Goal: Find specific page/section: Find specific page/section

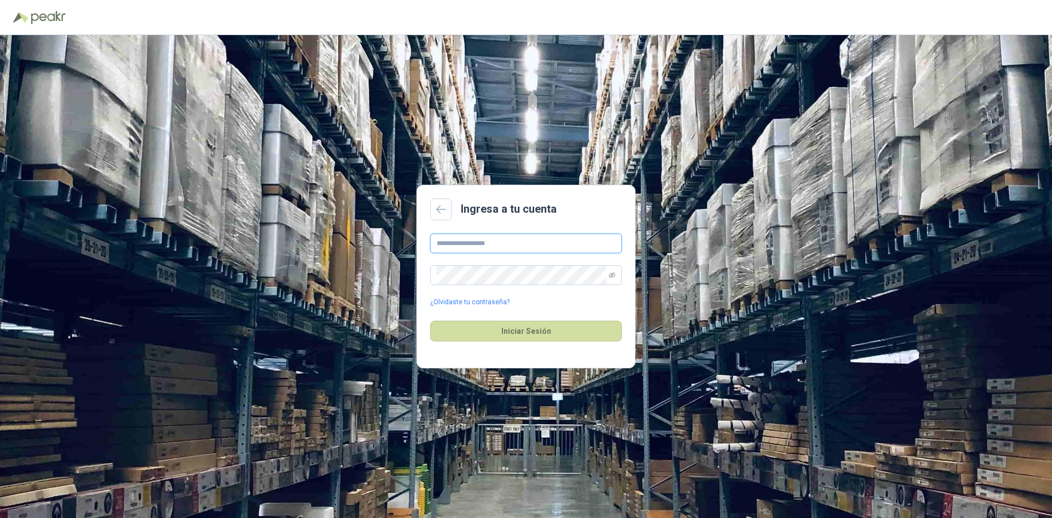
click at [484, 244] on input "text" at bounding box center [526, 243] width 192 height 20
type input "**********"
click at [550, 339] on button "Iniciar Sesión" at bounding box center [526, 331] width 192 height 21
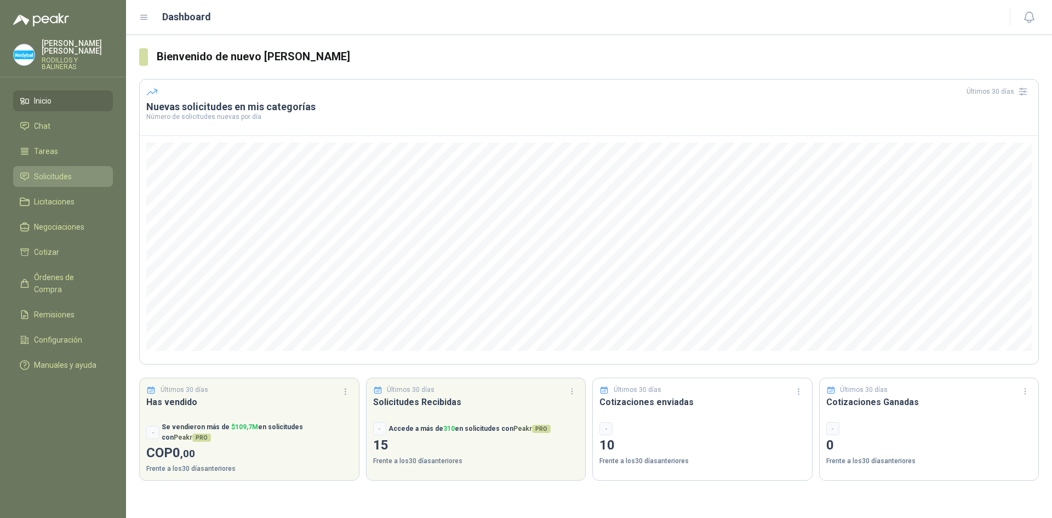
click at [58, 170] on span "Solicitudes" at bounding box center [53, 176] width 38 height 12
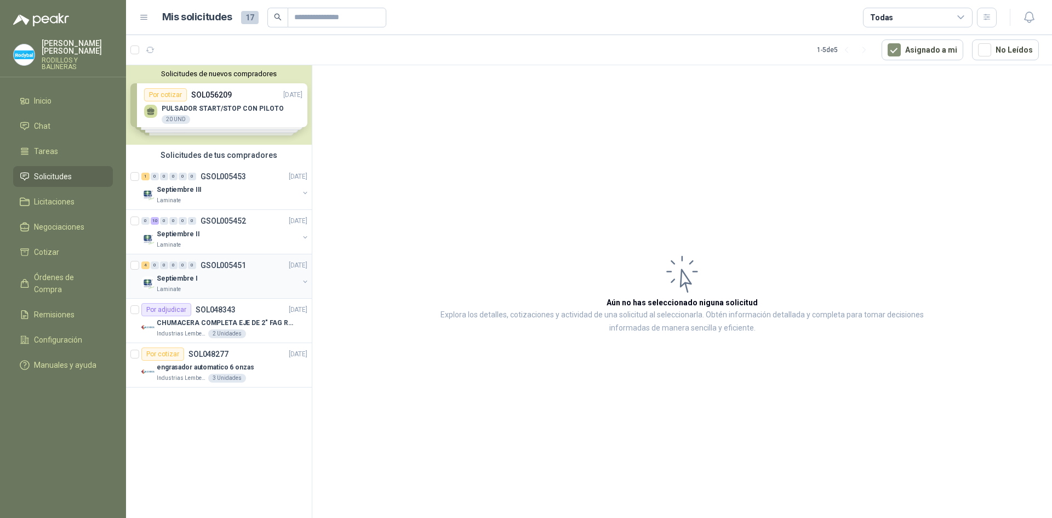
click at [221, 278] on div "Septiembre I" at bounding box center [228, 278] width 142 height 13
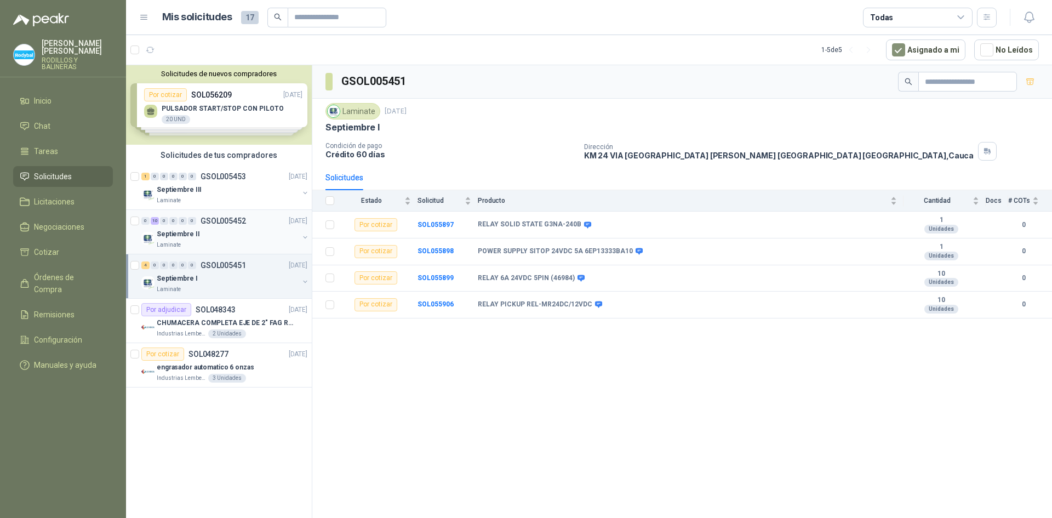
click at [209, 240] on div "Septiembre II" at bounding box center [228, 233] width 142 height 13
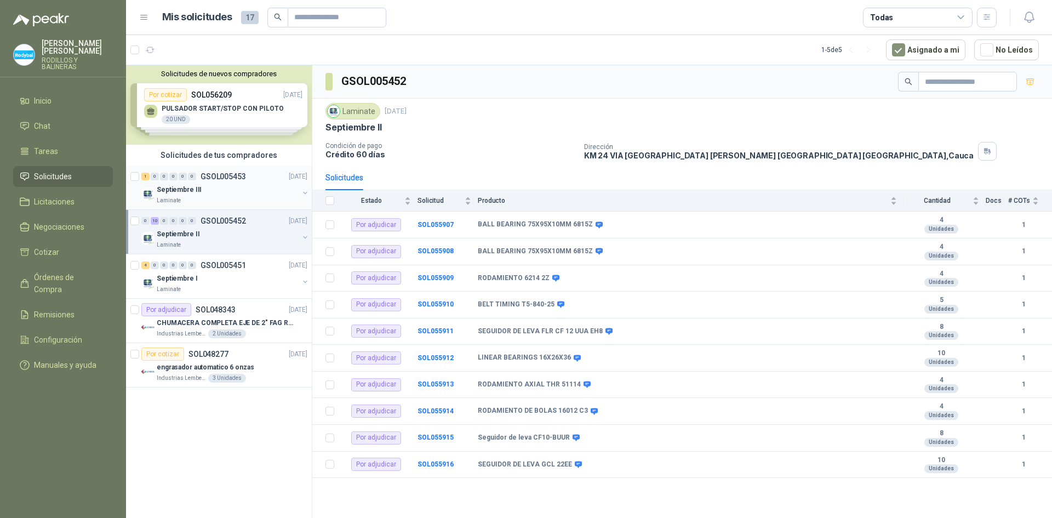
click at [206, 201] on div "Laminate" at bounding box center [228, 200] width 142 height 9
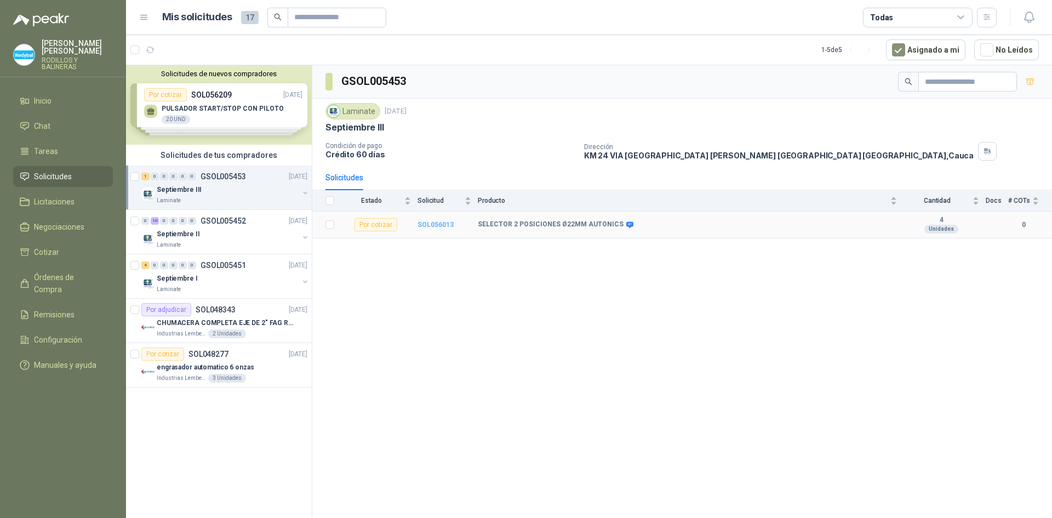
click at [448, 226] on b "SOL056013" at bounding box center [436, 225] width 36 height 8
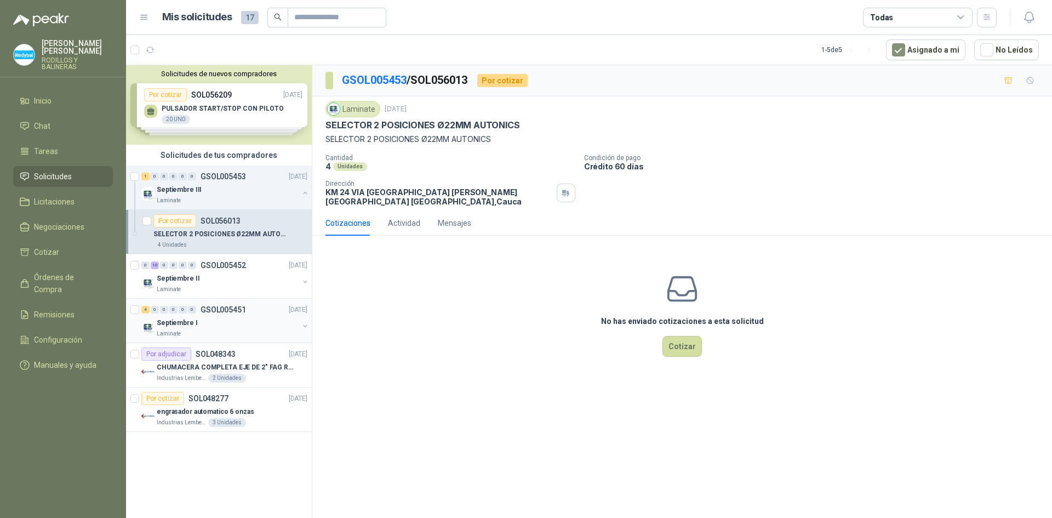
click at [182, 324] on p "Septiembre I" at bounding box center [177, 323] width 41 height 10
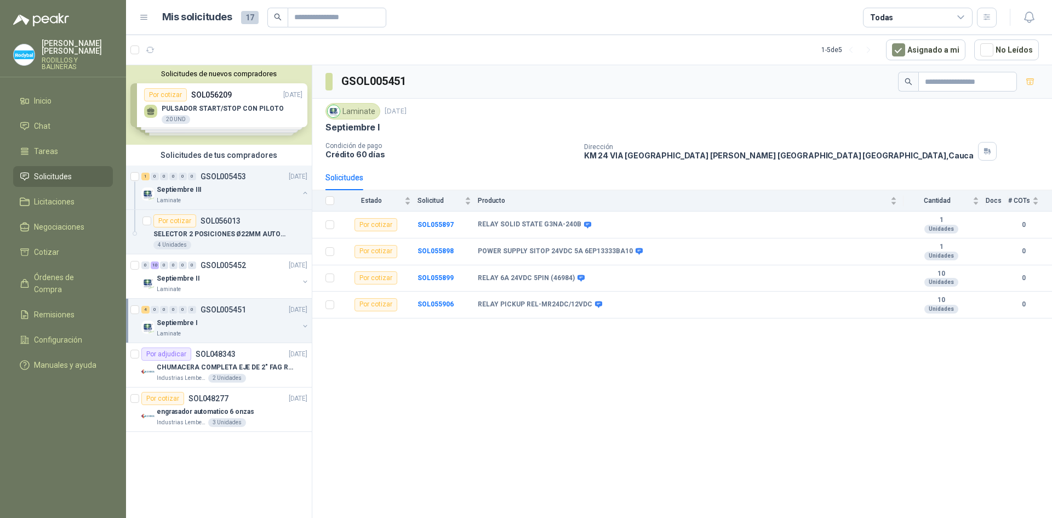
click at [26, 46] on img at bounding box center [24, 54] width 21 height 21
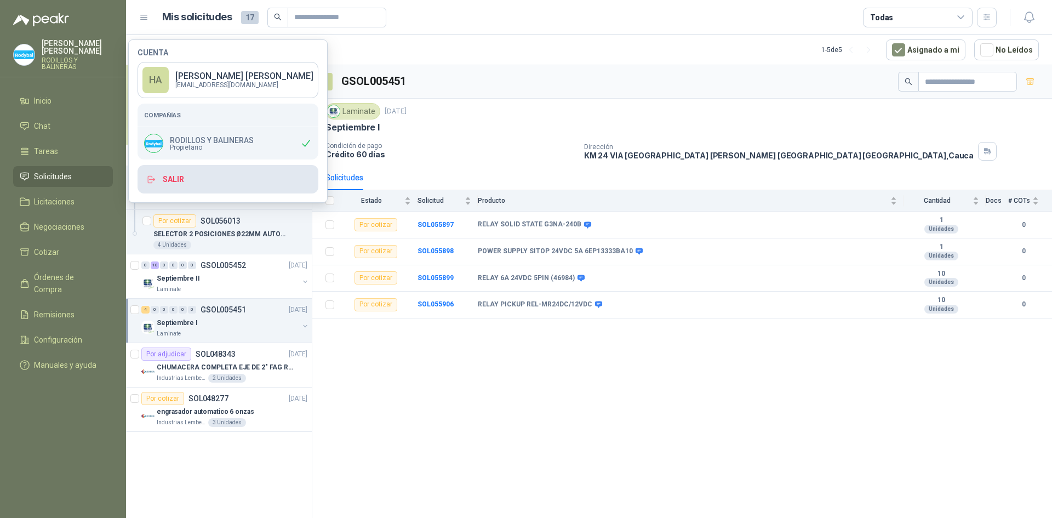
click at [215, 181] on button "Salir" at bounding box center [228, 179] width 181 height 28
